Goal: Task Accomplishment & Management: Complete application form

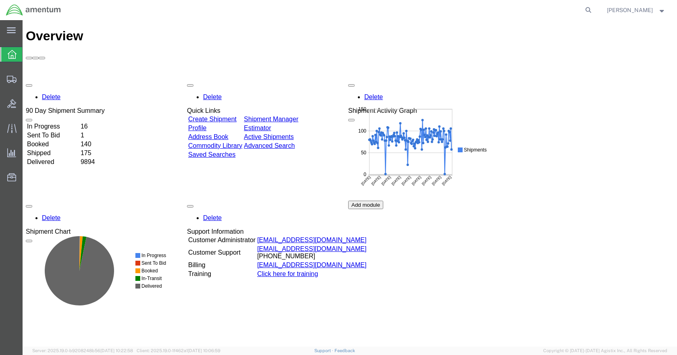
drag, startPoint x: 669, startPoint y: 0, endPoint x: 498, endPoint y: 10, distance: 171.1
click at [498, 10] on agx-global-search at bounding box center [466, 10] width 258 height 20
click at [0, 0] on span "Create Shipment" at bounding box center [0, 0] width 0 height 0
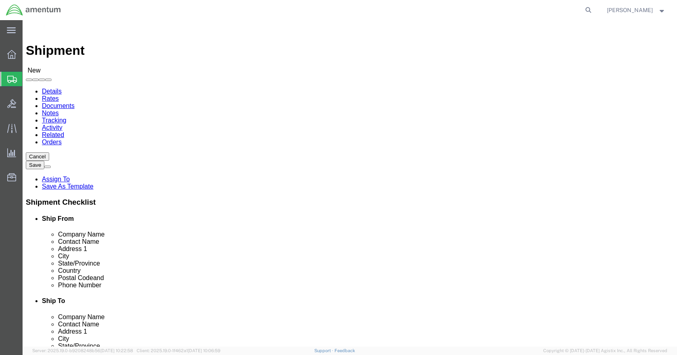
select select
click input "text"
type input "[PERSON_NAME]"
click p "- Amentum Services, Inc - ([PERSON_NAME]) [STREET_ADDRESS]"
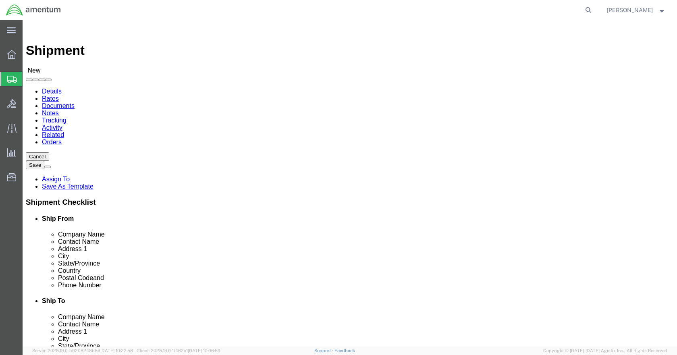
select select "MI"
type input "[PERSON_NAME]"
click input "text"
type input "5869542217"
type input "WST"
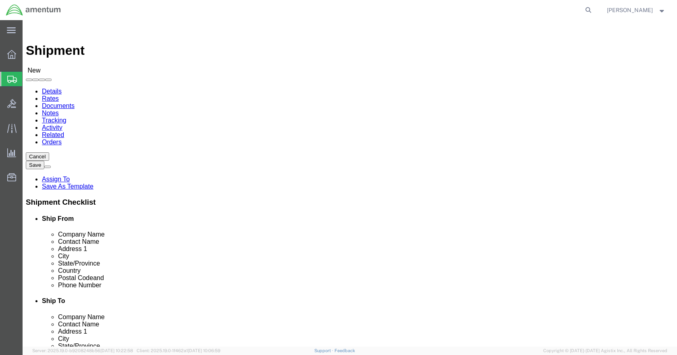
select select "49945"
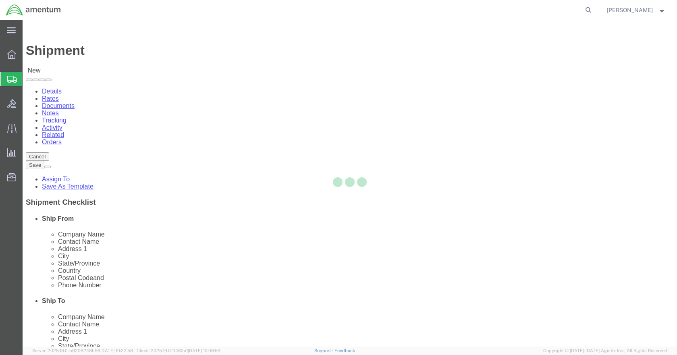
select select "[GEOGRAPHIC_DATA]"
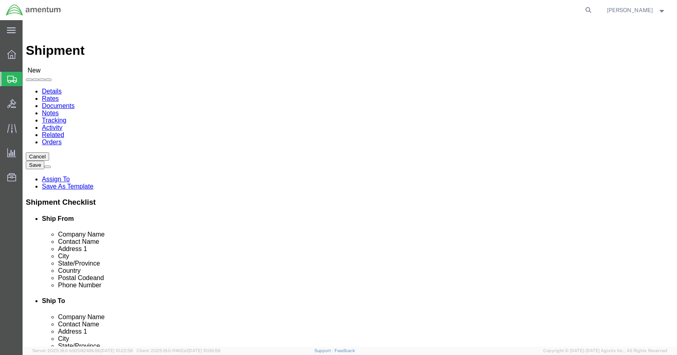
click input "checkbox"
checkbox input "false"
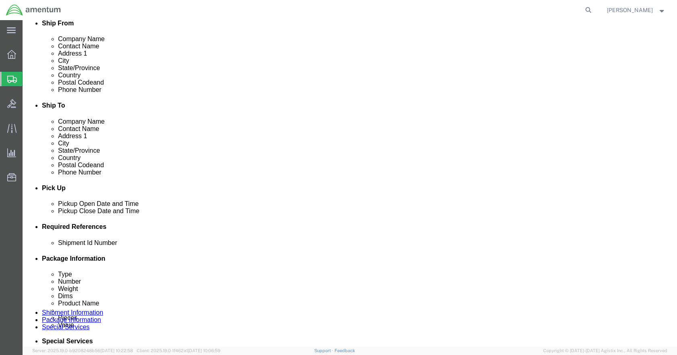
scroll to position [201, 0]
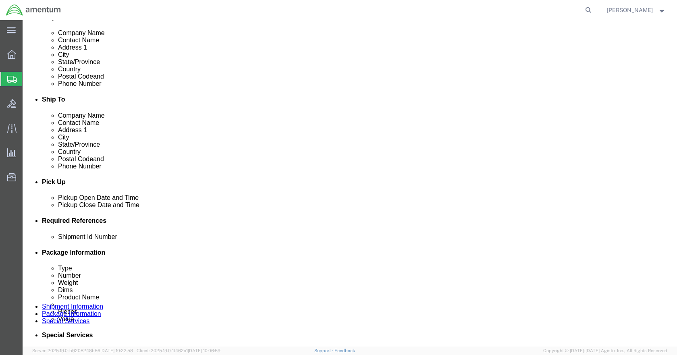
click button "Add reference"
click input "text"
type input "CLARKS TDY TOOLS"
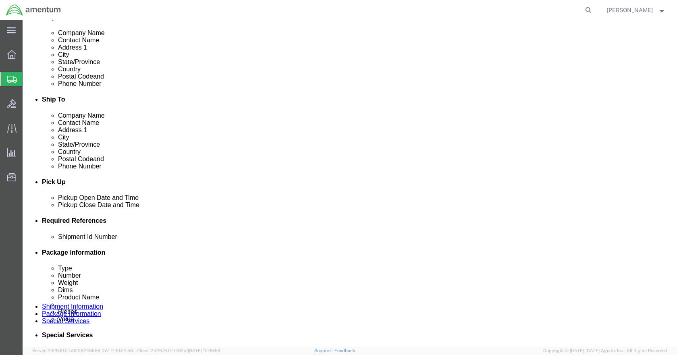
scroll to position [0, 4]
type input "CLARKS TDY TOOLS"
type input "CBP"
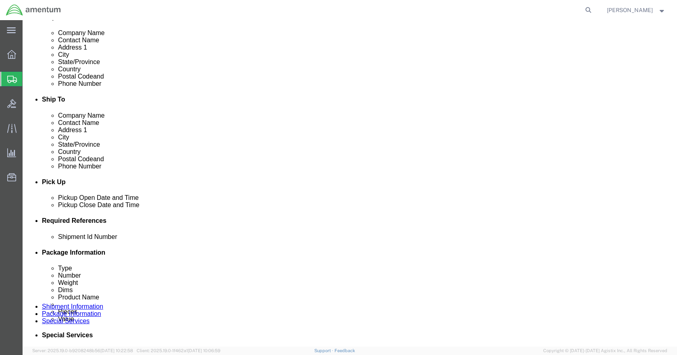
type input "6118.03.03.2219.000.DTM.0000"
click select "Select Account Type Activity ID Airline Appointment Number ASN Batch Request # …"
select select "PROJNUM"
click select "Select Account Type Activity ID Airline Appointment Number ASN Batch Request # …"
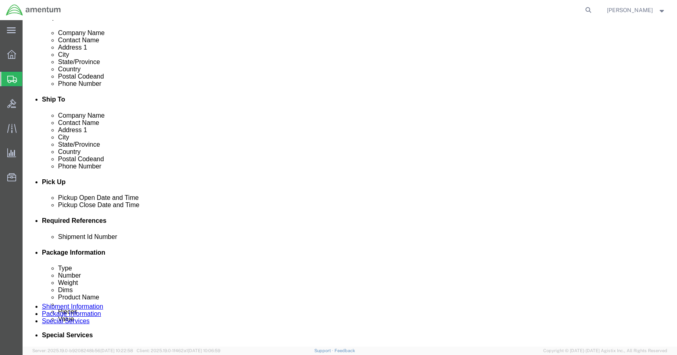
click select "Select Account Type Activity ID Airline Appointment Number ASN Batch Request # …"
select select "CUSTREF"
click select "Select Account Type Activity ID Airline Appointment Number ASN Batch Request # …"
select select "CUSTREF"
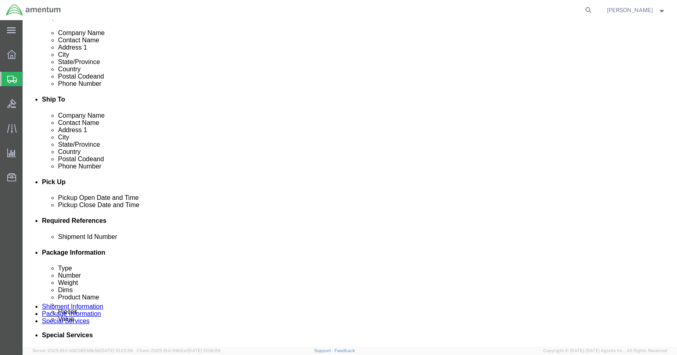
click select "Select Account Type Activity ID Airline Appointment Number ASN Batch Request # …"
click icon
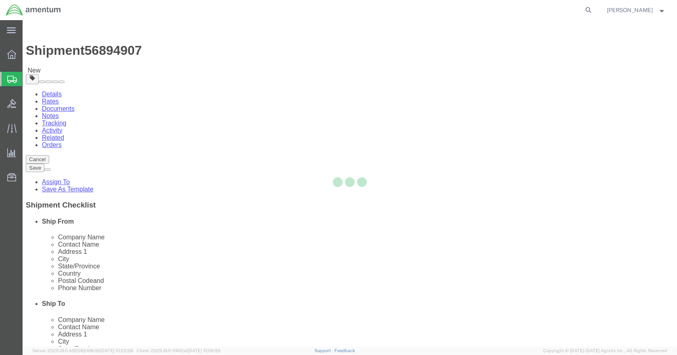
select select "CBOX"
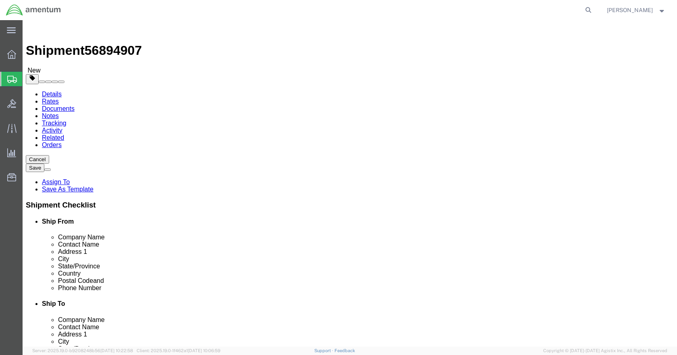
click input "text"
type input "23"
type input "25"
click input "text"
type input "11"
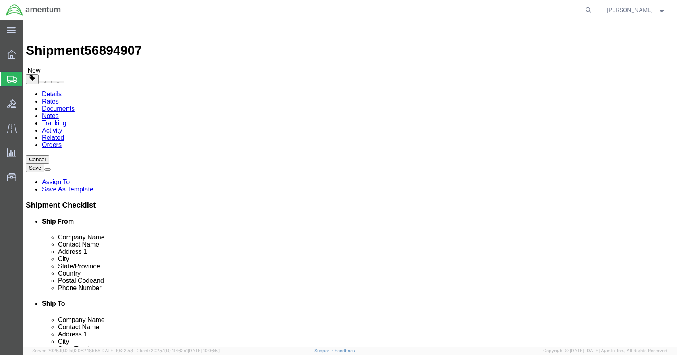
type input "39"
click span
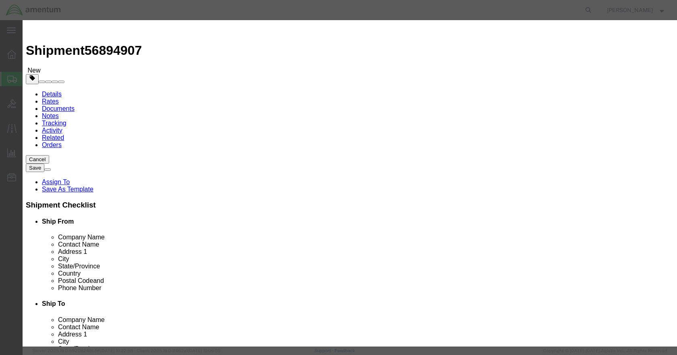
click input "text"
type input "TDY TOOLS"
type input "1"
type input "2500"
select select "USD"
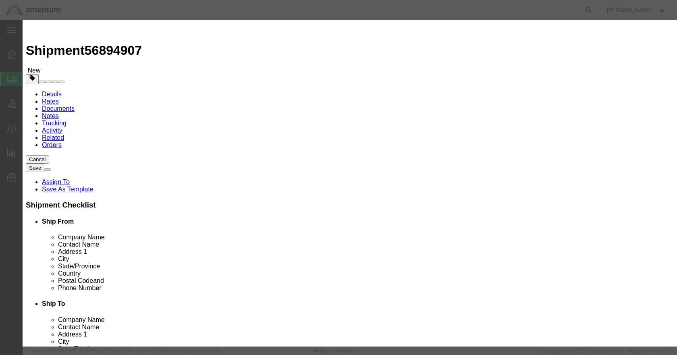
click button "Save & Close"
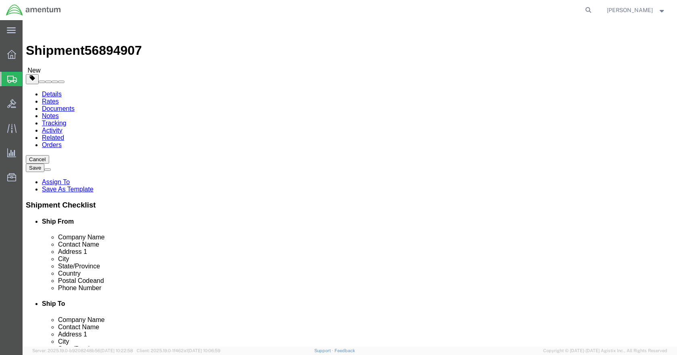
drag, startPoint x: 166, startPoint y: 52, endPoint x: 167, endPoint y: 56, distance: 4.2
click icon
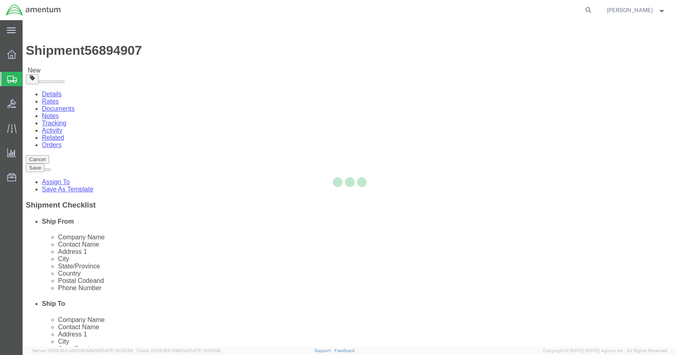
select select
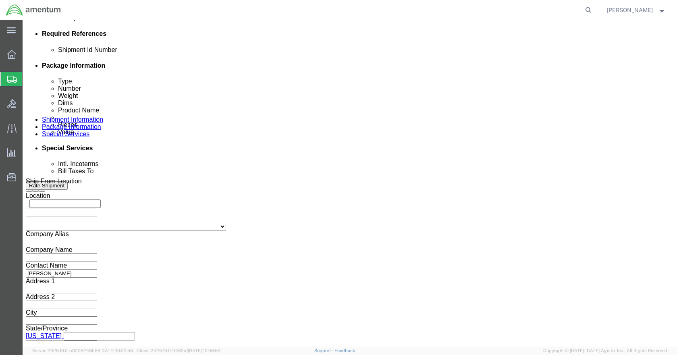
scroll to position [403, 0]
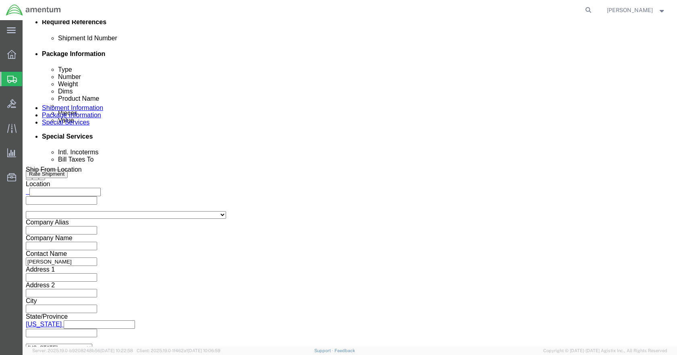
click input "Yes"
radio input "true"
click input "text"
type input "2500"
click button "Rate Shipment"
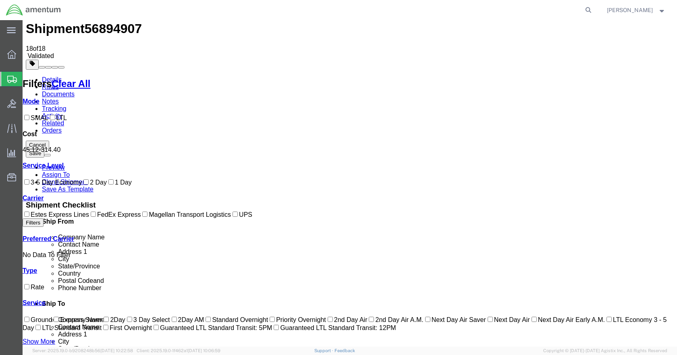
scroll to position [0, 0]
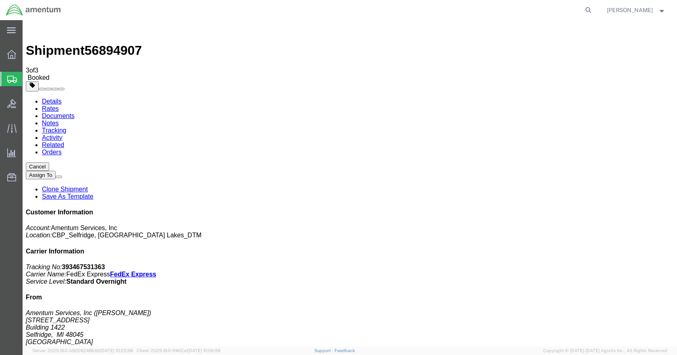
click at [534, 10] on agx-global-search at bounding box center [466, 10] width 258 height 20
click at [594, 9] on icon at bounding box center [587, 9] width 11 height 11
drag, startPoint x: 576, startPoint y: 10, endPoint x: 445, endPoint y: 8, distance: 130.9
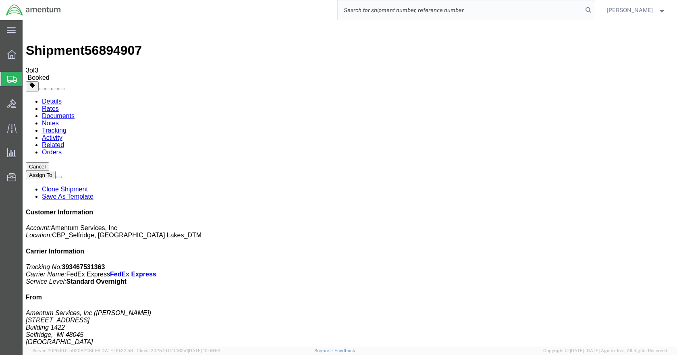
drag, startPoint x: 445, startPoint y: 8, endPoint x: 412, endPoint y: 11, distance: 33.1
paste input "DCO-25265-168489"
type input "DCO-25265-168489"
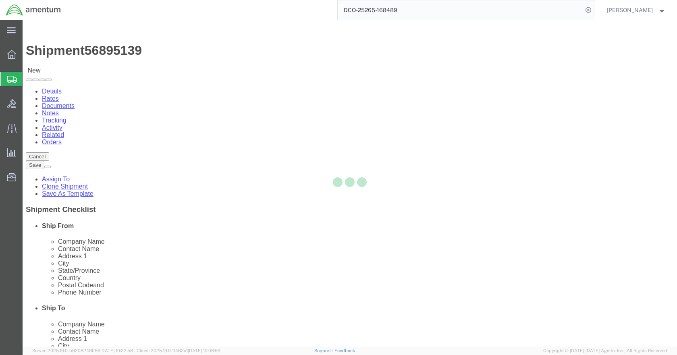
select select "49921"
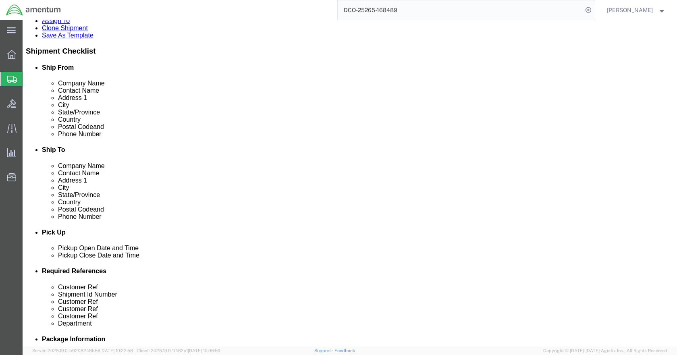
scroll to position [40, 0]
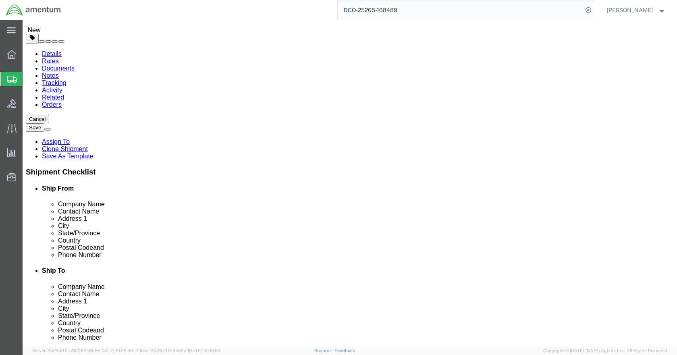
click icon
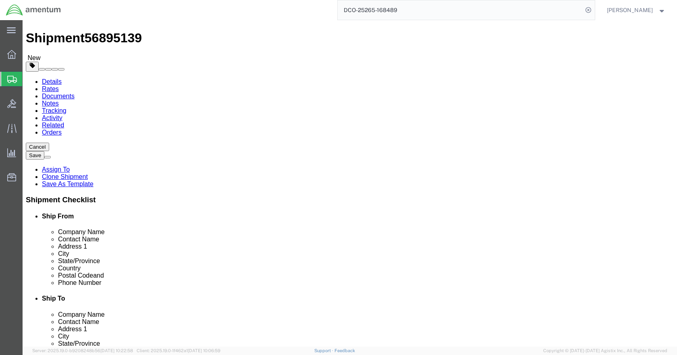
click dd "650.00 USD"
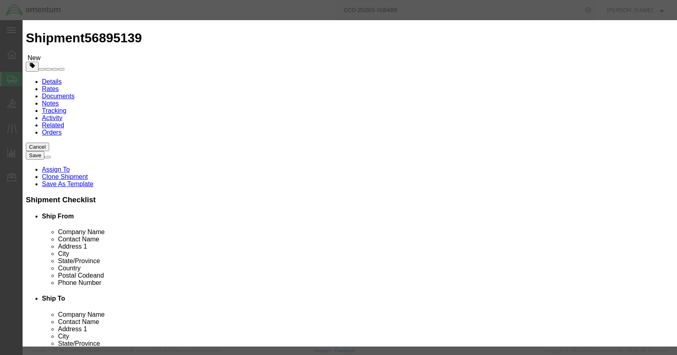
click button "Save & Close"
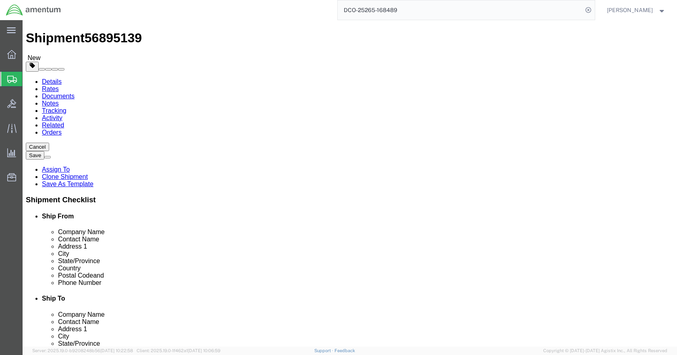
scroll to position [4, 0]
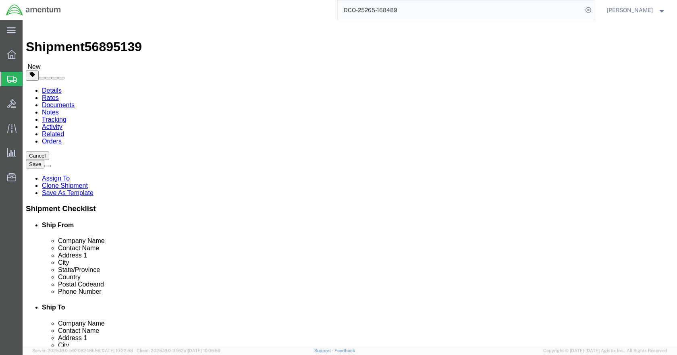
drag, startPoint x: 541, startPoint y: 309, endPoint x: 460, endPoint y: 269, distance: 91.2
click button "Rate Shipment"
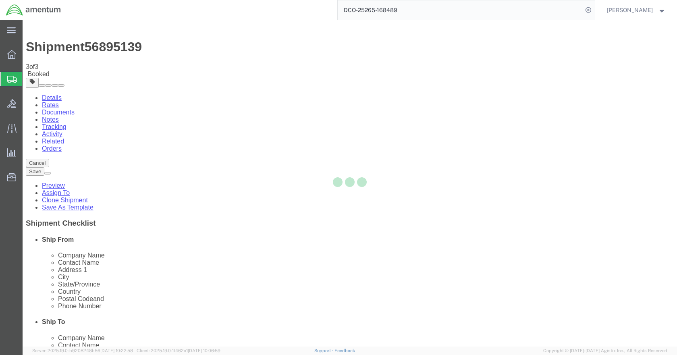
scroll to position [0, 0]
